Goal: Use online tool/utility: Use online tool/utility

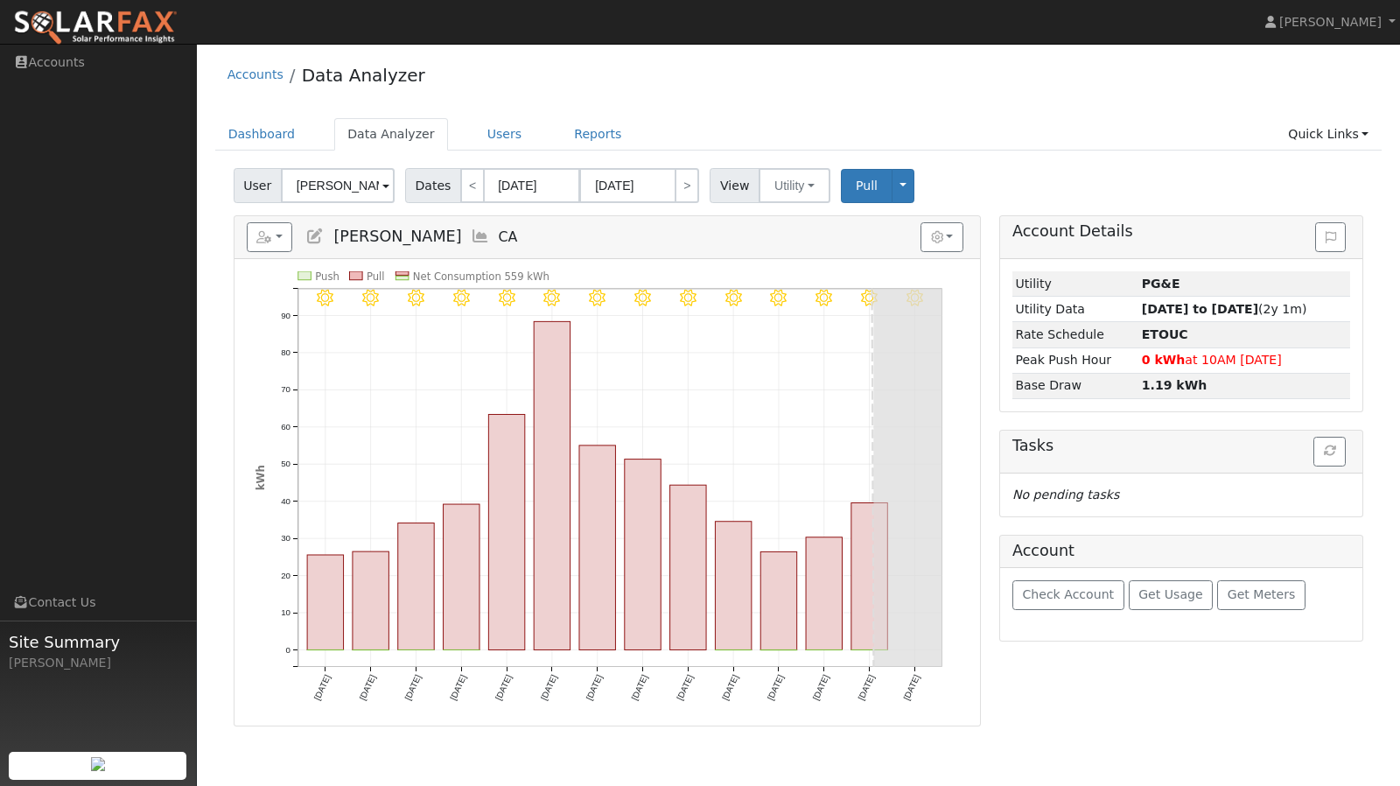
click at [361, 181] on input "[PERSON_NAME]" at bounding box center [338, 185] width 114 height 35
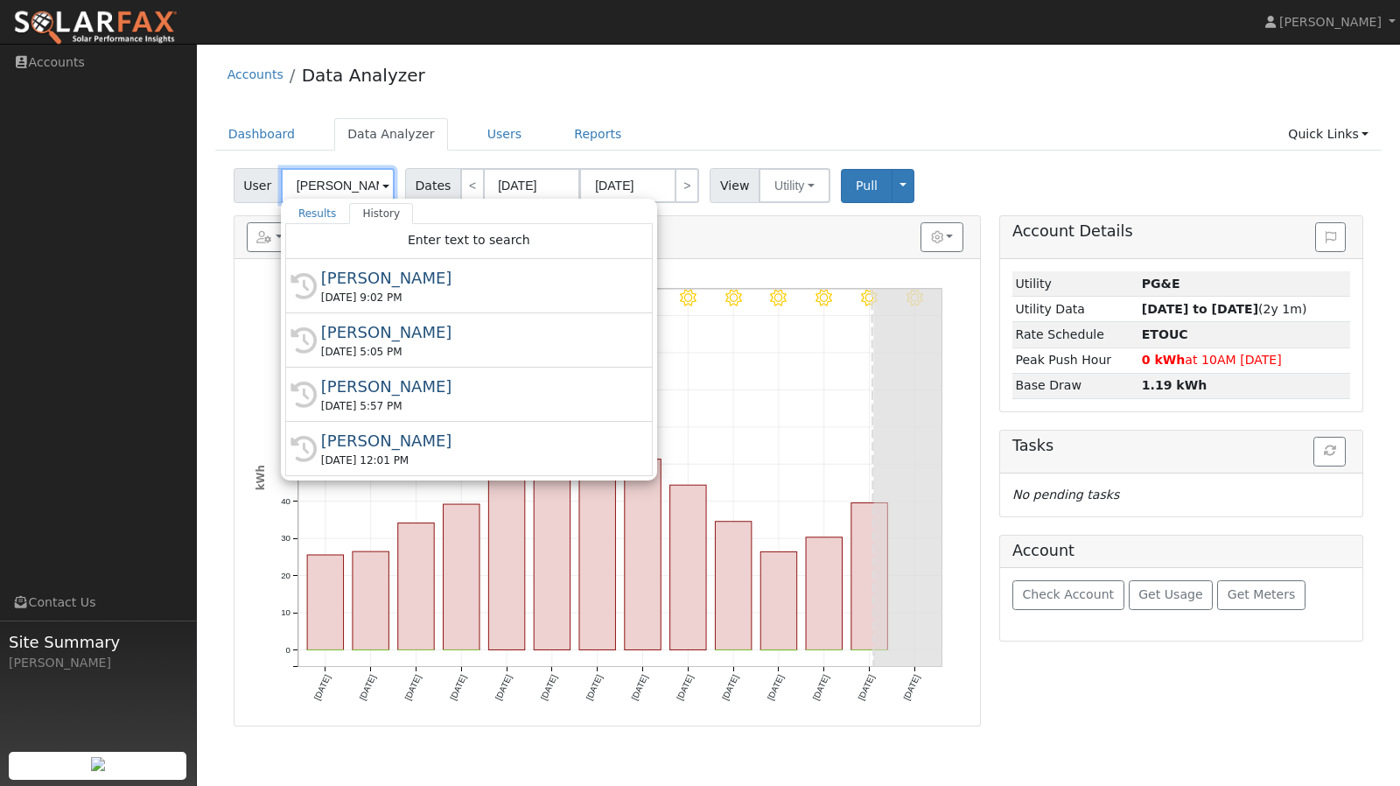
drag, startPoint x: 361, startPoint y: 181, endPoint x: 254, endPoint y: 182, distance: 107.6
click at [254, 182] on div "User [PERSON_NAME] Results History "[PERSON_NAME]" not found Enter text to sear…" at bounding box center [316, 185] width 165 height 35
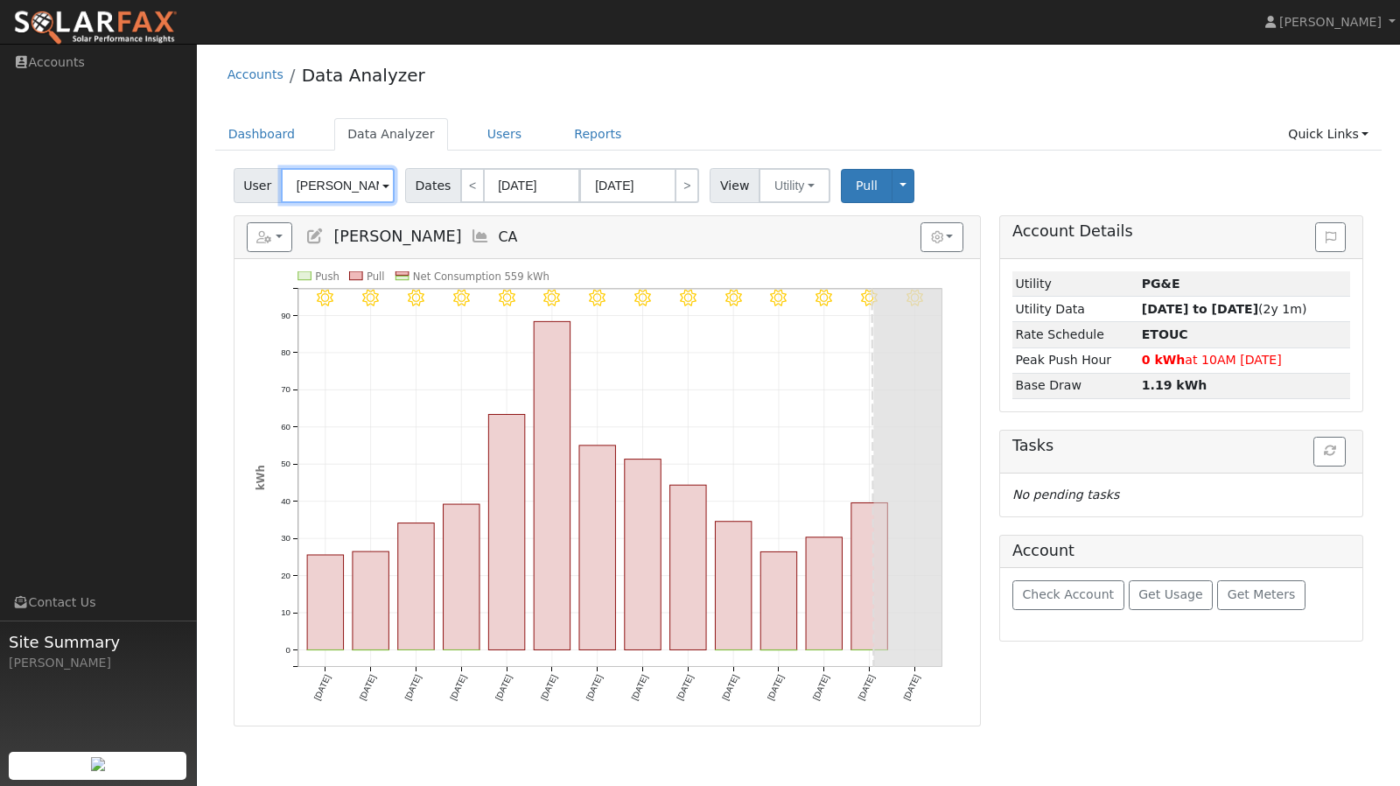
drag, startPoint x: 287, startPoint y: 181, endPoint x: 369, endPoint y: 178, distance: 82.3
click at [369, 178] on input "[PERSON_NAME]" at bounding box center [338, 185] width 114 height 35
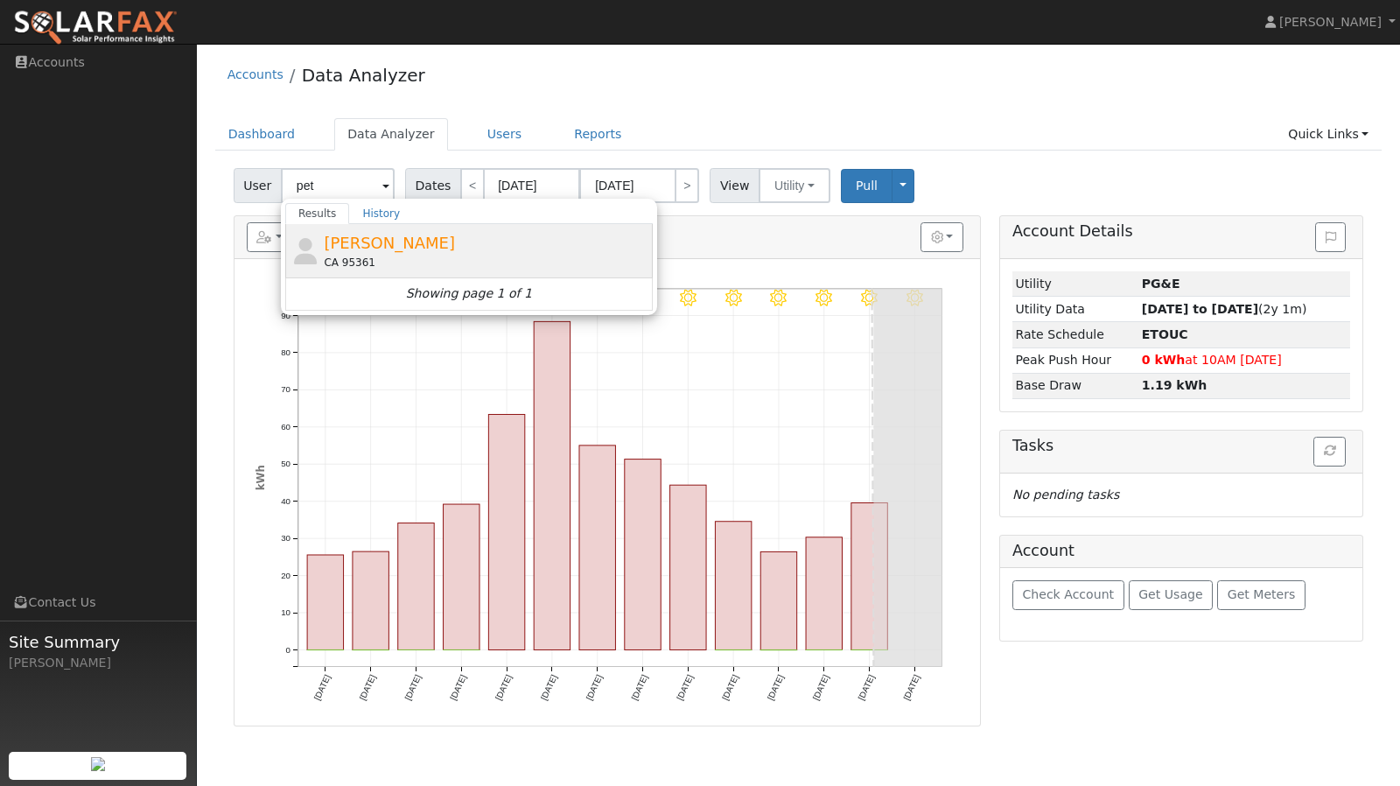
click at [360, 255] on div "CA 95361" at bounding box center [486, 263] width 325 height 16
type input "[PERSON_NAME]"
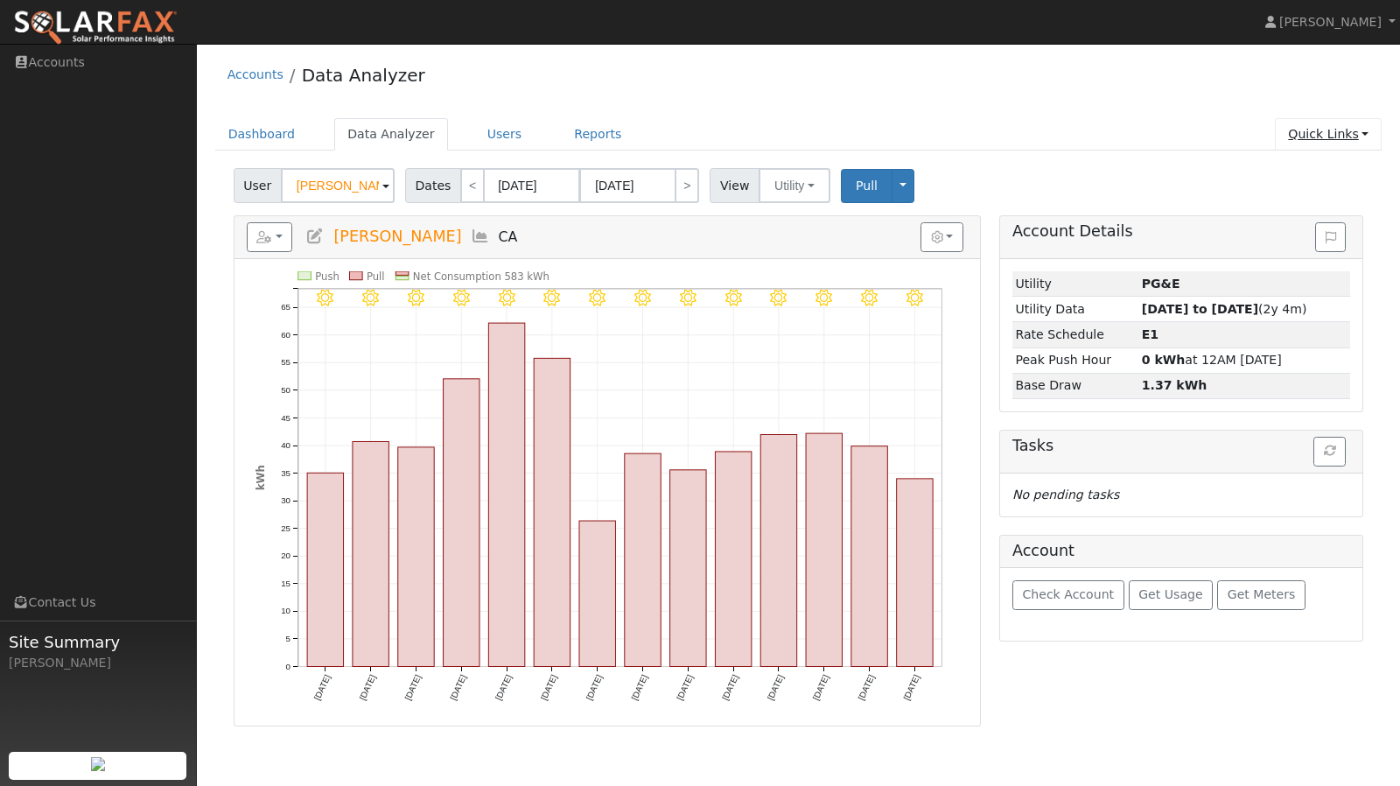
click at [1325, 132] on link "Quick Links" at bounding box center [1328, 134] width 107 height 32
click at [1277, 235] on link "Run a Scenario Report" at bounding box center [1293, 234] width 178 height 24
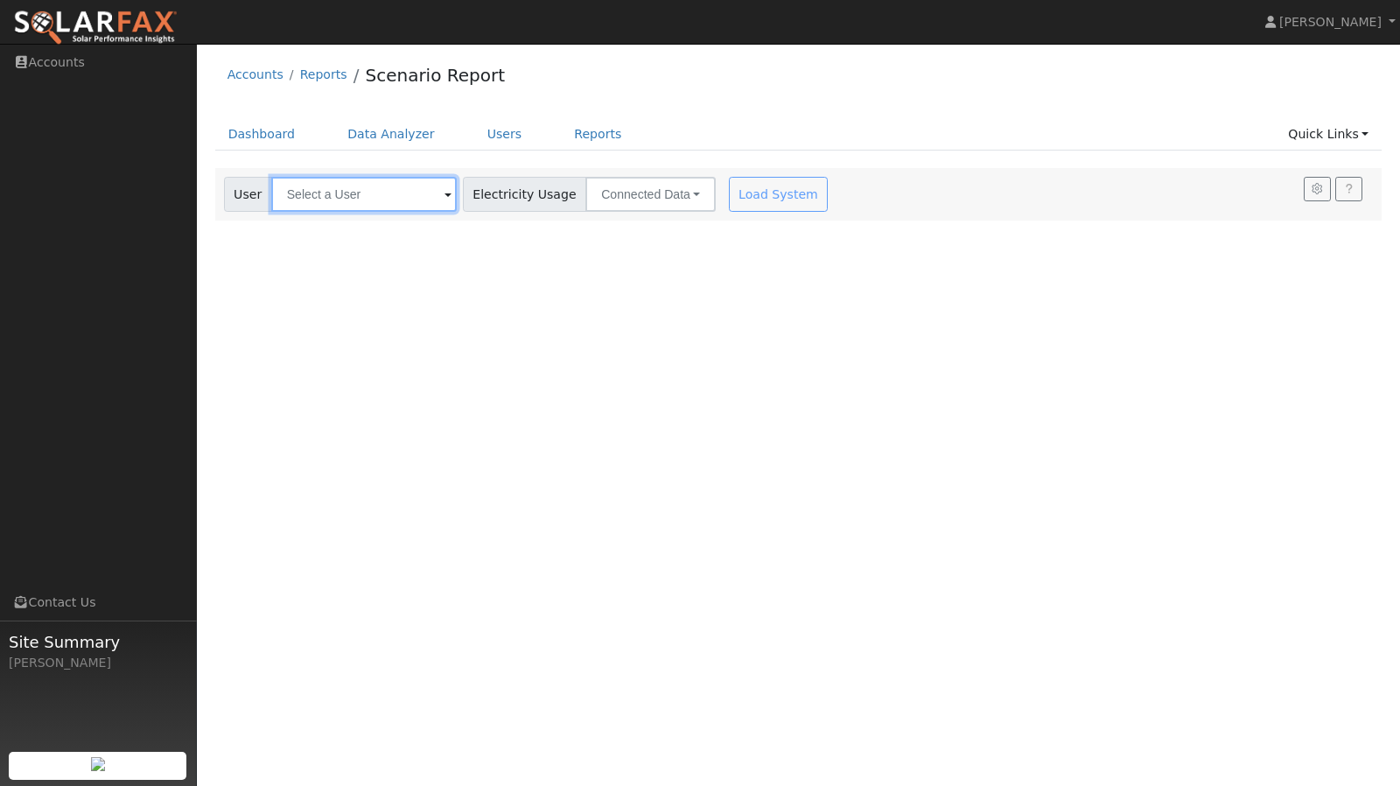
click at [301, 192] on input "text" at bounding box center [363, 194] width 185 height 35
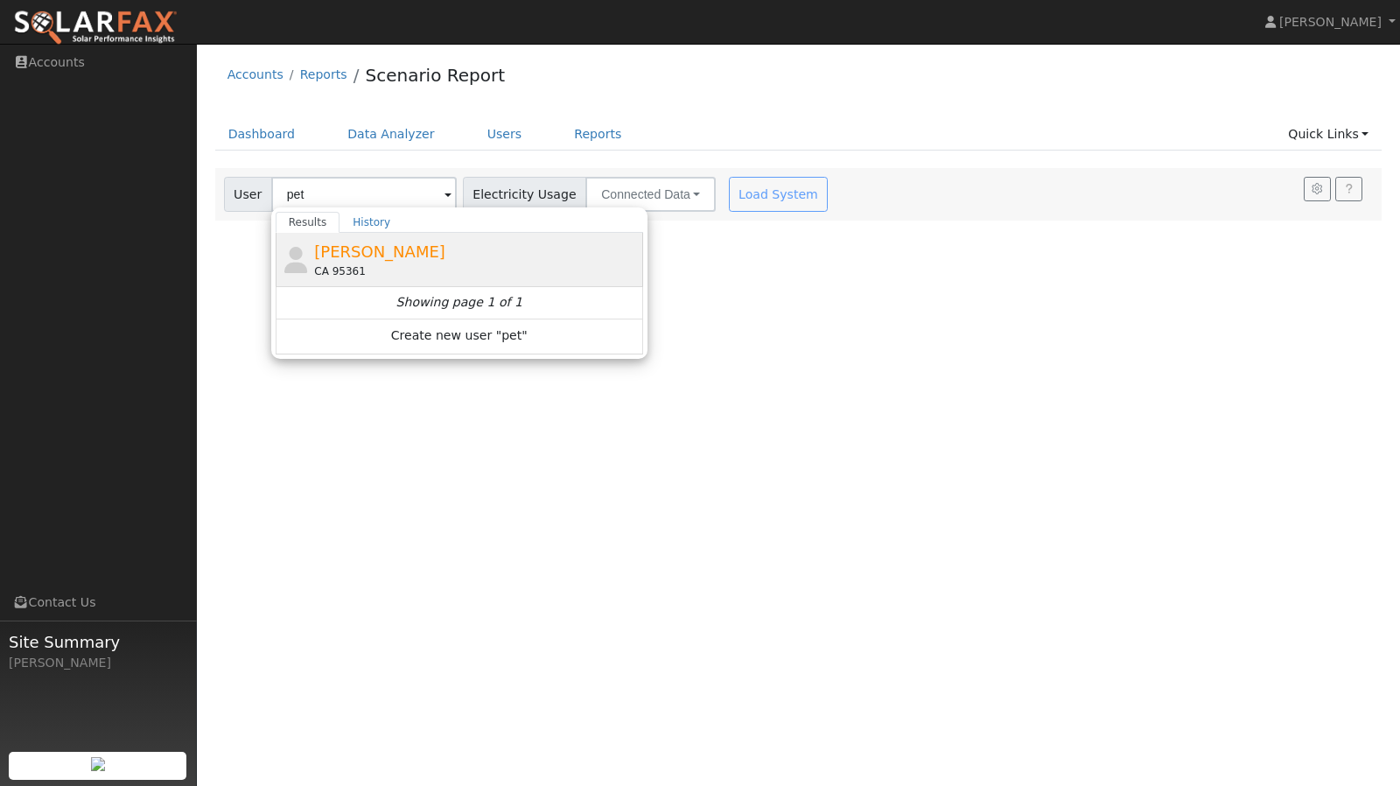
click at [353, 251] on span "[PERSON_NAME]" at bounding box center [379, 251] width 131 height 18
type input "[PERSON_NAME]"
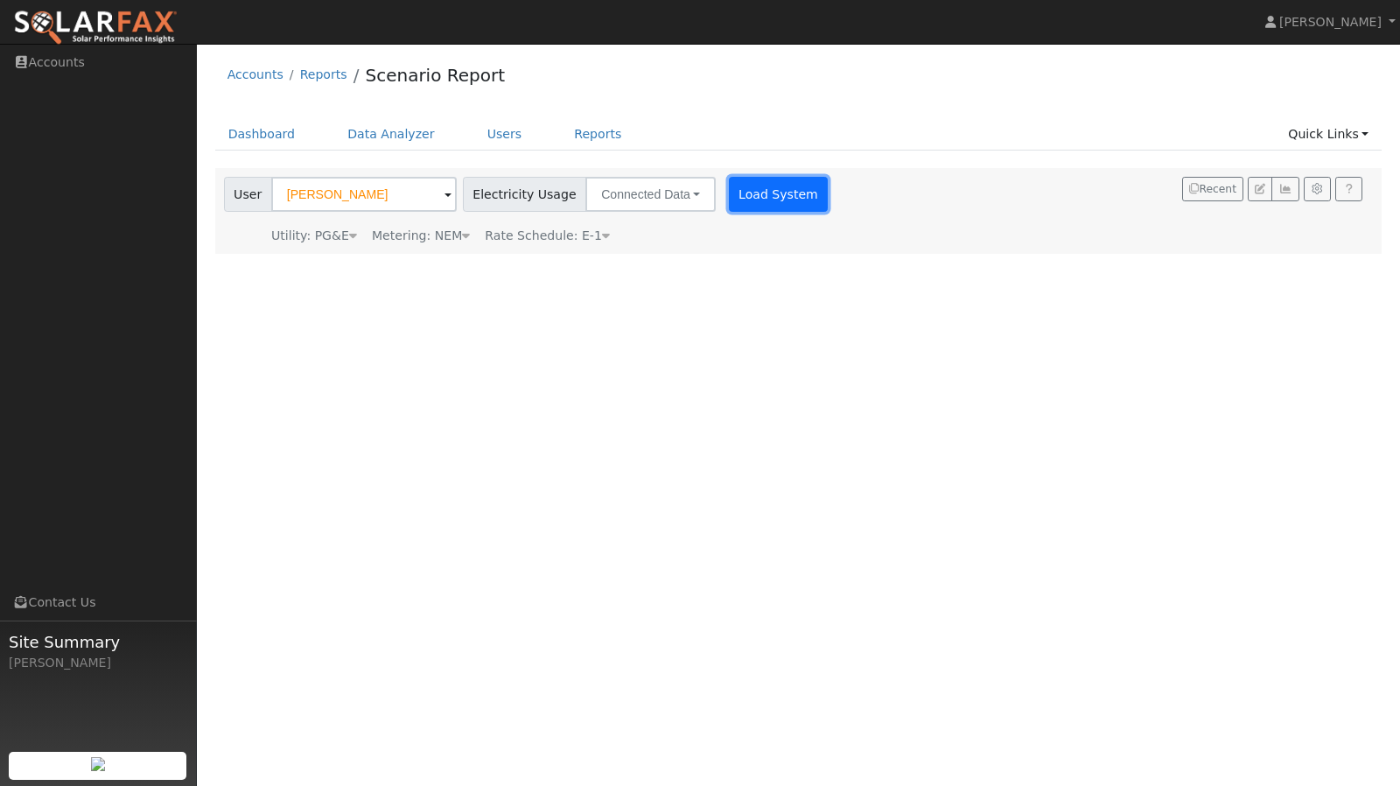
click at [758, 203] on button "Load System" at bounding box center [779, 194] width 100 height 35
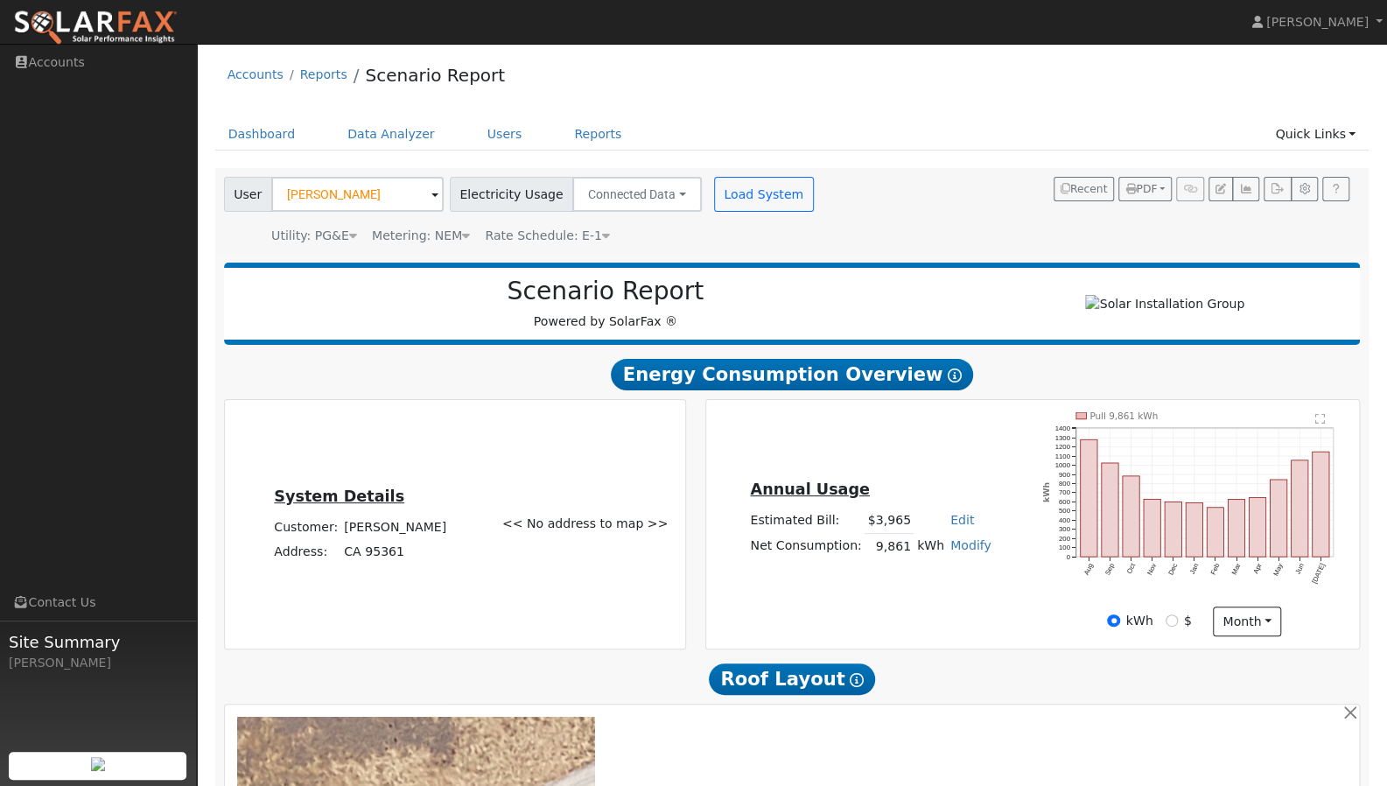
click at [916, 456] on div "Annual Usage Estimated Bill: $3,965 Edit Estimated Bill $ Annual Net Consumptio…" at bounding box center [1032, 524] width 647 height 224
